Goal: Navigation & Orientation: Find specific page/section

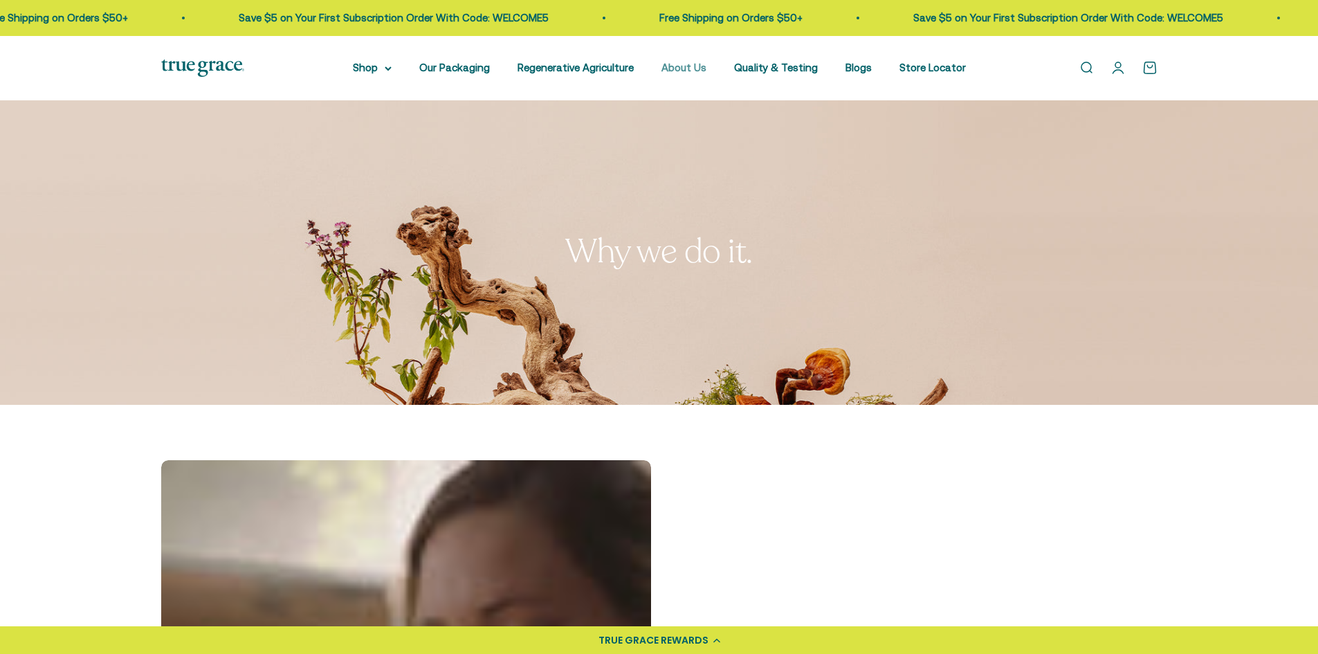
click at [680, 71] on link "About Us" at bounding box center [683, 68] width 45 height 12
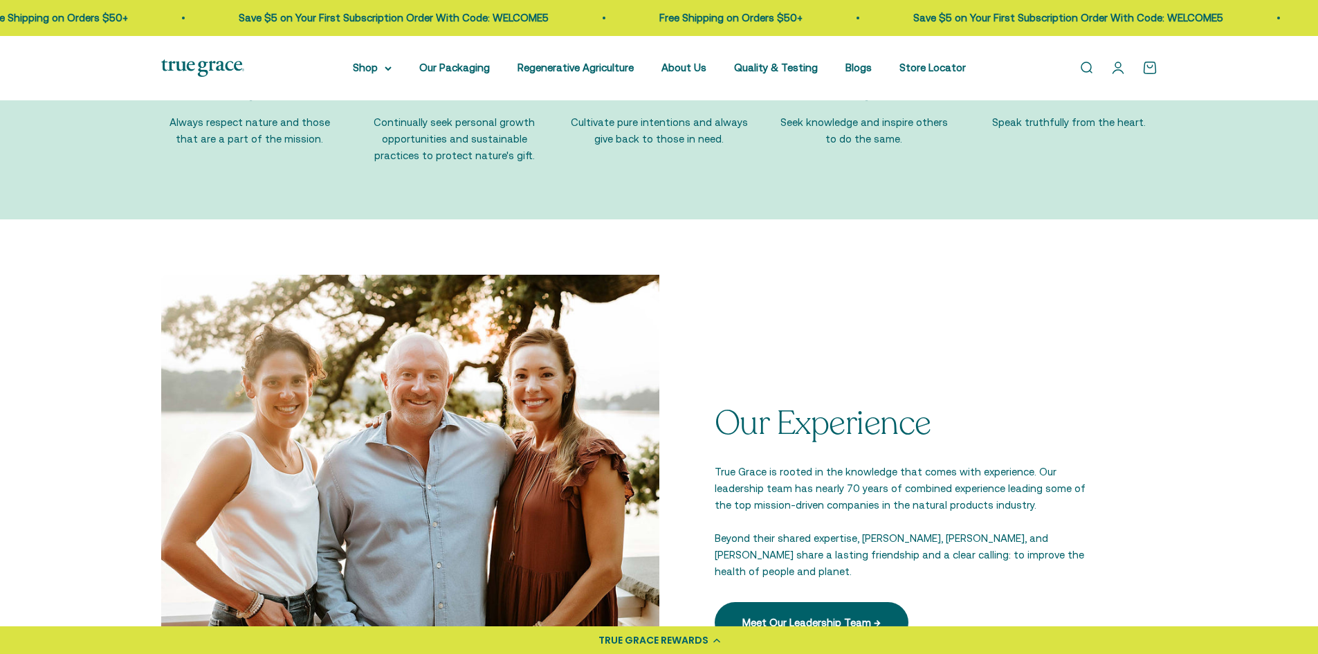
scroll to position [1868, 0]
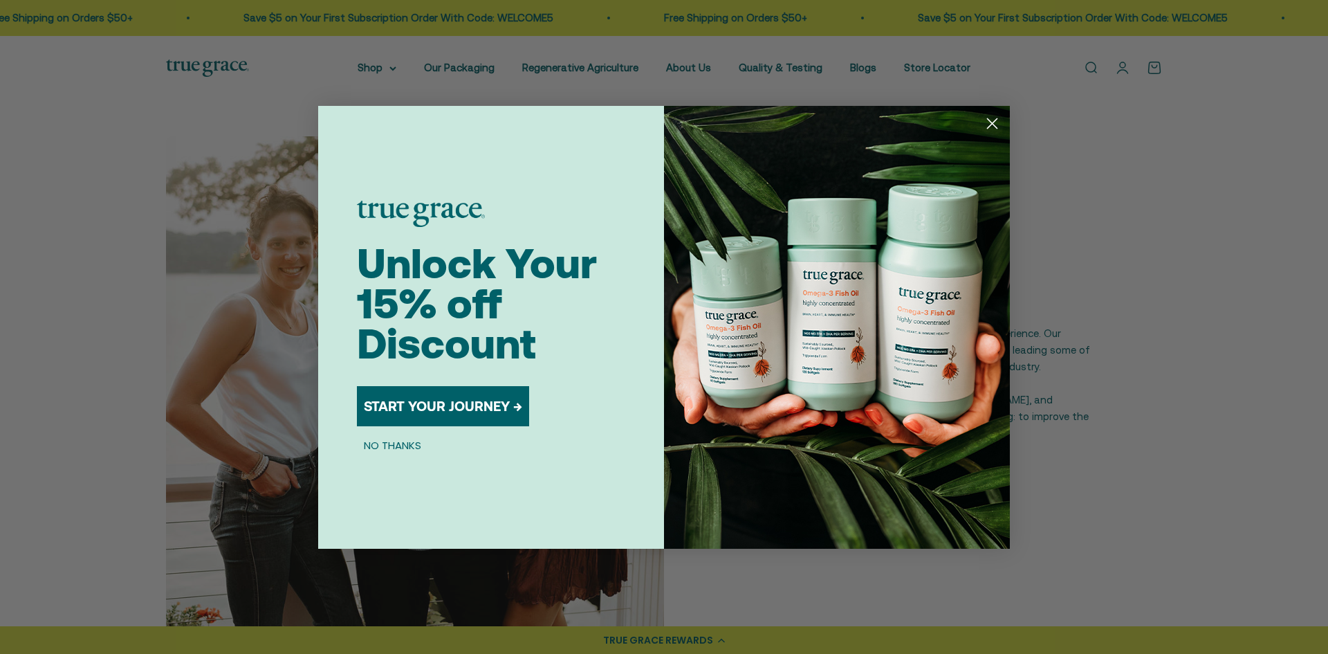
click at [1000, 124] on circle "Close dialog" at bounding box center [992, 122] width 23 height 23
